Goal: Task Accomplishment & Management: Use online tool/utility

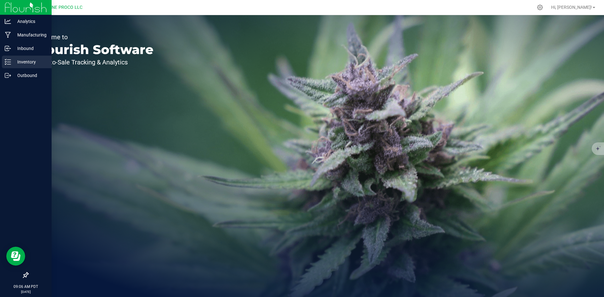
click at [5, 59] on icon at bounding box center [8, 62] width 6 height 6
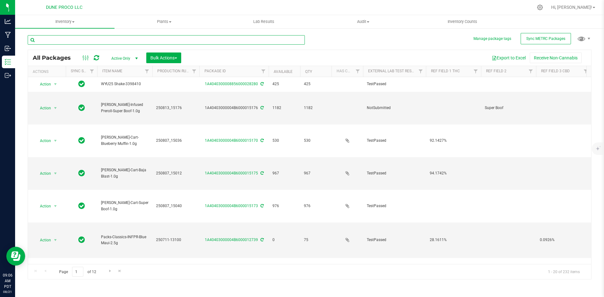
click at [92, 39] on input "text" at bounding box center [166, 39] width 277 height 9
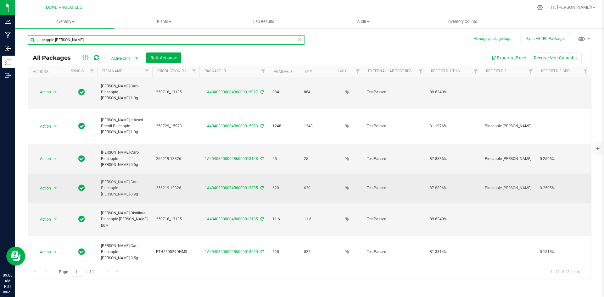
scroll to position [96, 0]
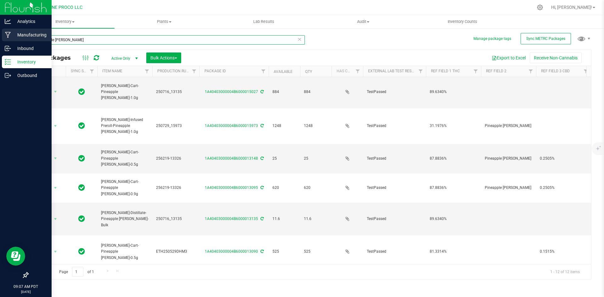
drag, startPoint x: 69, startPoint y: 40, endPoint x: 6, endPoint y: 36, distance: 63.6
click at [6, 36] on div "Analytics Manufacturing Inbound Inventory Outbound 09:07 AM PDT [DATE] 08/21 DU…" at bounding box center [302, 148] width 604 height 297
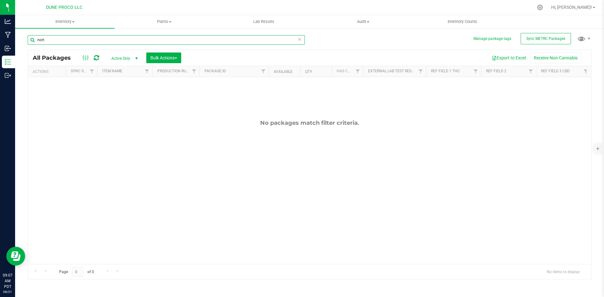
type input "nor"
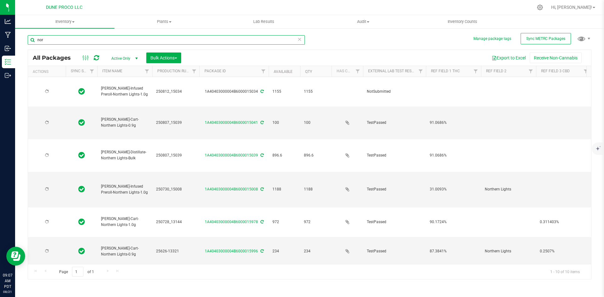
type input "[DATE]"
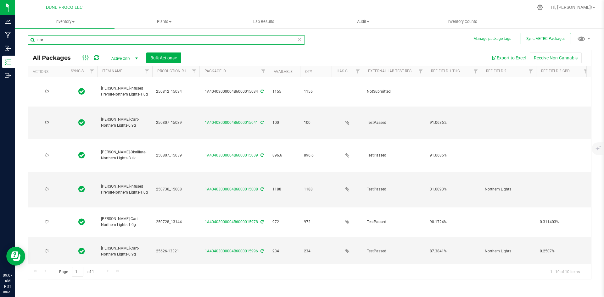
type input "[DATE]"
drag, startPoint x: 49, startPoint y: 38, endPoint x: 26, endPoint y: 37, distance: 23.3
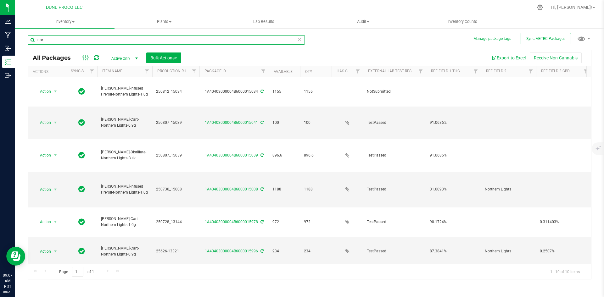
click at [26, 37] on div "Manage package tags Sync METRC Packages nor All Packages Active Only Active Onl…" at bounding box center [309, 124] width 589 height 192
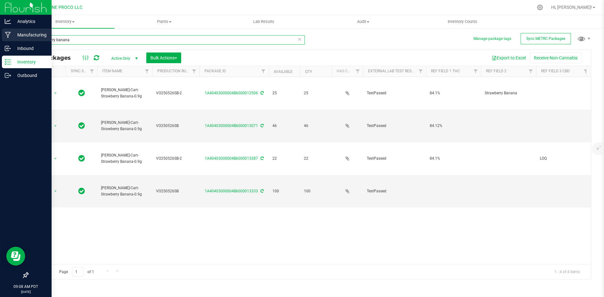
drag, startPoint x: 85, startPoint y: 36, endPoint x: 8, endPoint y: 32, distance: 77.2
click at [8, 32] on div "Analytics Manufacturing Inbound Inventory Outbound 09:08 AM PDT [DATE] 08/21 DU…" at bounding box center [302, 148] width 604 height 297
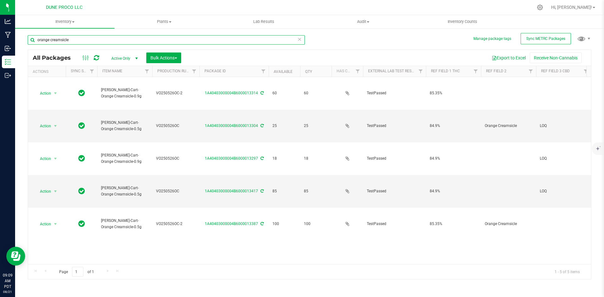
drag, startPoint x: 70, startPoint y: 40, endPoint x: 34, endPoint y: 36, distance: 36.0
click at [34, 36] on input "orange creamsicle" at bounding box center [166, 39] width 277 height 9
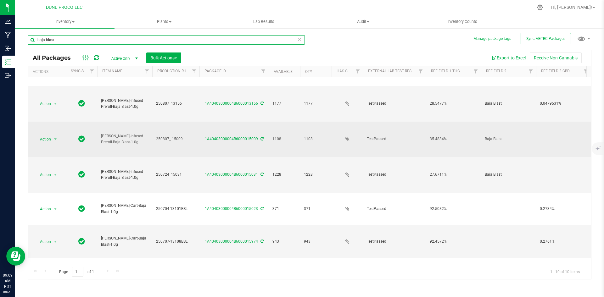
scroll to position [129, 0]
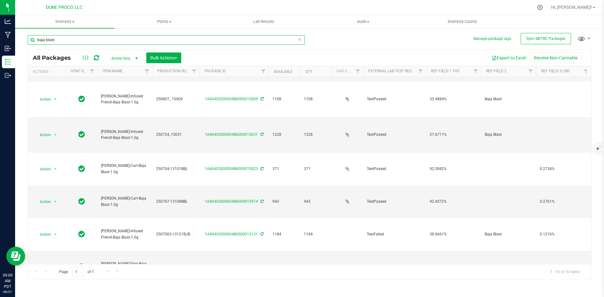
drag, startPoint x: 79, startPoint y: 38, endPoint x: 25, endPoint y: 38, distance: 54.1
click at [25, 38] on div "Manage package tags Sync METRC Packages baja blast All Packages Active Only Act…" at bounding box center [309, 124] width 589 height 192
type input "sin city con"
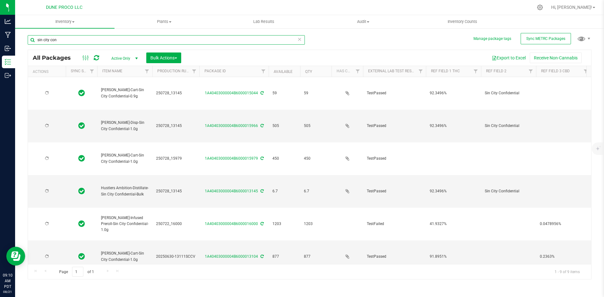
type input "[DATE]"
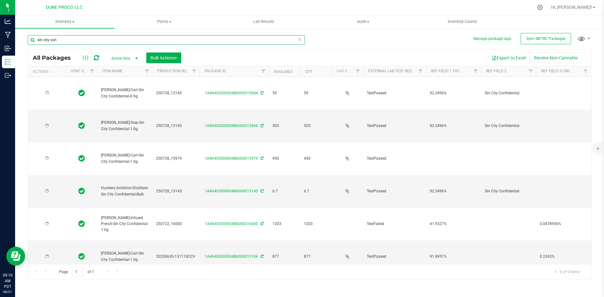
type input "[DATE]"
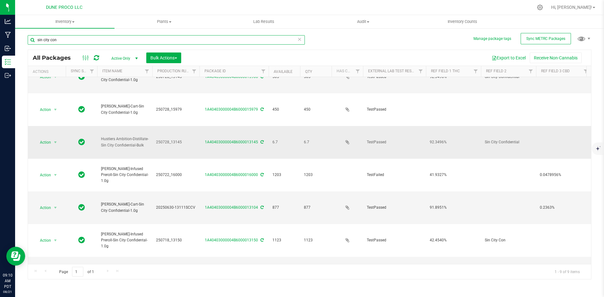
scroll to position [49, 0]
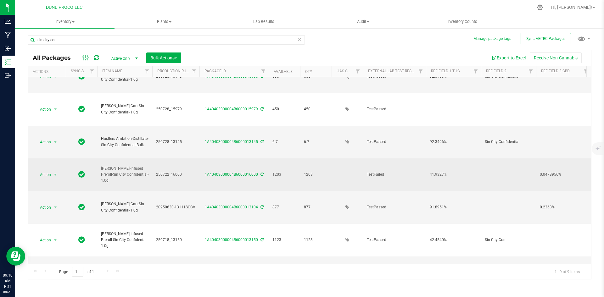
click at [185, 182] on td "250722_16000" at bounding box center [175, 175] width 47 height 33
click at [188, 184] on td "250722_16000" at bounding box center [175, 175] width 47 height 33
click at [195, 186] on td "250722_16000" at bounding box center [175, 175] width 47 height 33
click at [226, 187] on td "1A40403000004B6000016000" at bounding box center [233, 175] width 69 height 33
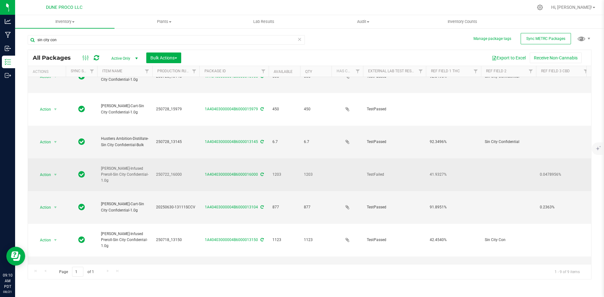
click at [206, 188] on td "1A40403000004B6000016000" at bounding box center [233, 175] width 69 height 33
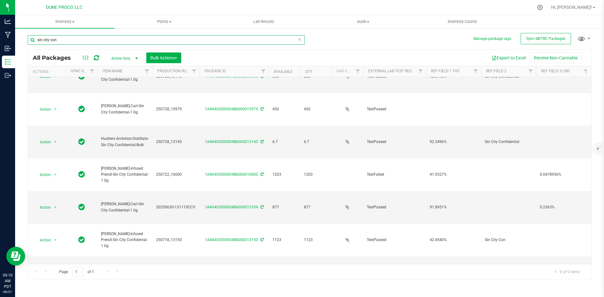
drag, startPoint x: 77, startPoint y: 40, endPoint x: 25, endPoint y: 37, distance: 52.3
click at [25, 37] on div "Manage package tags Sync METRC Packages [GEOGRAPHIC_DATA] con All Packages Acti…" at bounding box center [309, 124] width 589 height 192
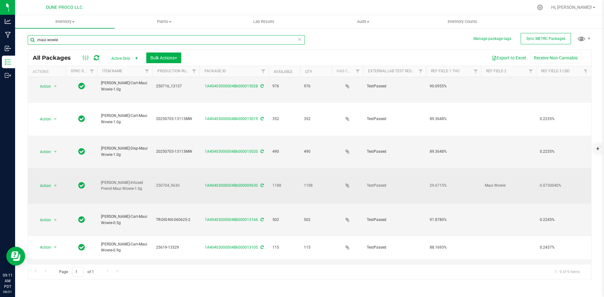
scroll to position [40, 0]
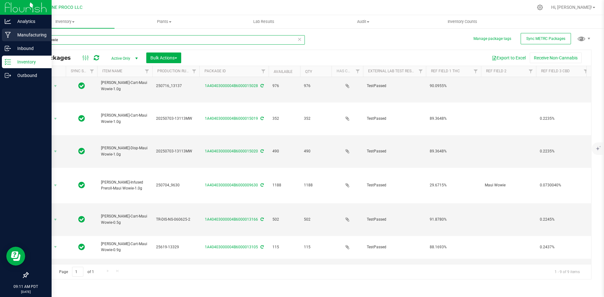
drag, startPoint x: 63, startPoint y: 38, endPoint x: 11, endPoint y: 31, distance: 52.4
click at [11, 31] on div "Analytics Manufacturing Inbound Inventory Outbound 09:11 AM PDT [DATE] 08/21 DU…" at bounding box center [302, 148] width 604 height 297
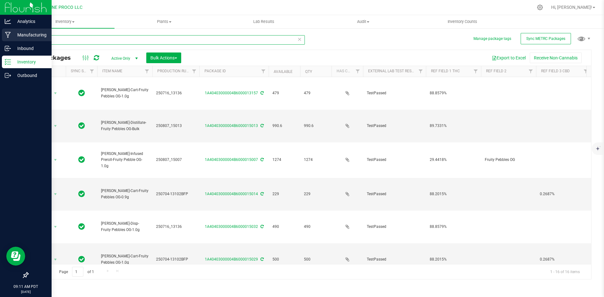
drag, startPoint x: 69, startPoint y: 38, endPoint x: 9, endPoint y: 29, distance: 60.5
click at [9, 29] on div "Analytics Manufacturing Inbound Inventory Outbound 09:11 AM PDT [DATE] 08/21 DU…" at bounding box center [302, 148] width 604 height 297
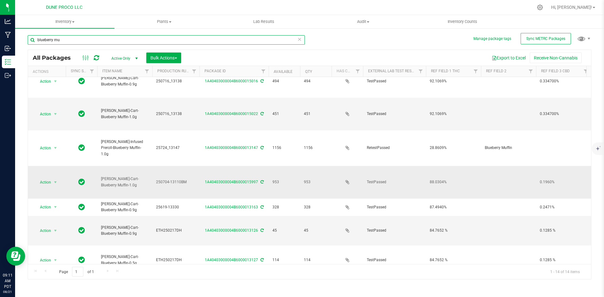
scroll to position [211, 0]
type input "blueberry mu"
drag, startPoint x: 64, startPoint y: 38, endPoint x: 143, endPoint y: 2, distance: 87.1
click at [64, 38] on input "blueberry mu" at bounding box center [166, 39] width 277 height 9
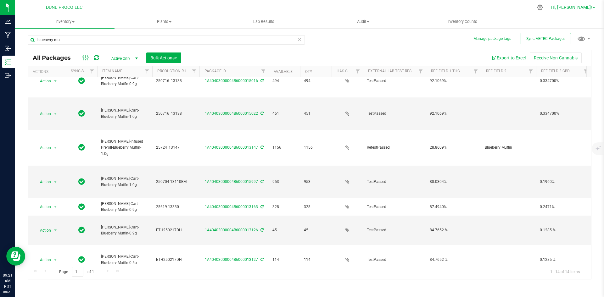
click at [582, 9] on span "Hi, [PERSON_NAME]!" at bounding box center [571, 7] width 41 height 5
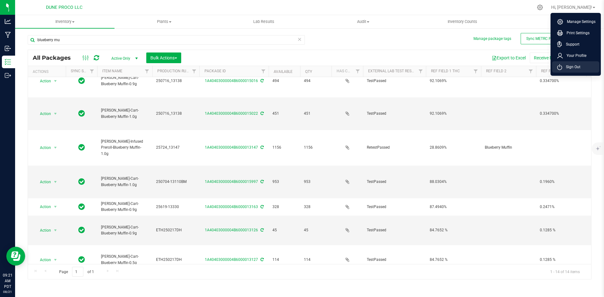
click at [564, 70] on li "Sign Out" at bounding box center [575, 66] width 47 height 11
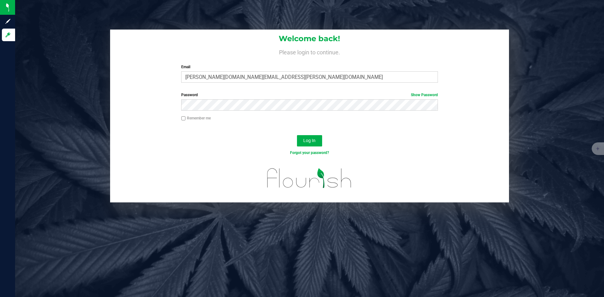
click at [295, 70] on div "Email [PERSON_NAME][DOMAIN_NAME][EMAIL_ADDRESS][PERSON_NAME][DOMAIN_NAME] Requi…" at bounding box center [309, 73] width 266 height 19
click at [221, 78] on input "[PERSON_NAME][DOMAIN_NAME][EMAIL_ADDRESS][PERSON_NAME][DOMAIN_NAME]" at bounding box center [309, 76] width 256 height 11
type input "[PERSON_NAME][EMAIL_ADDRESS][PERSON_NAME][DOMAIN_NAME]"
click at [297, 135] on button "Log In" at bounding box center [309, 140] width 25 height 11
